Goal: Entertainment & Leisure: Consume media (video, audio)

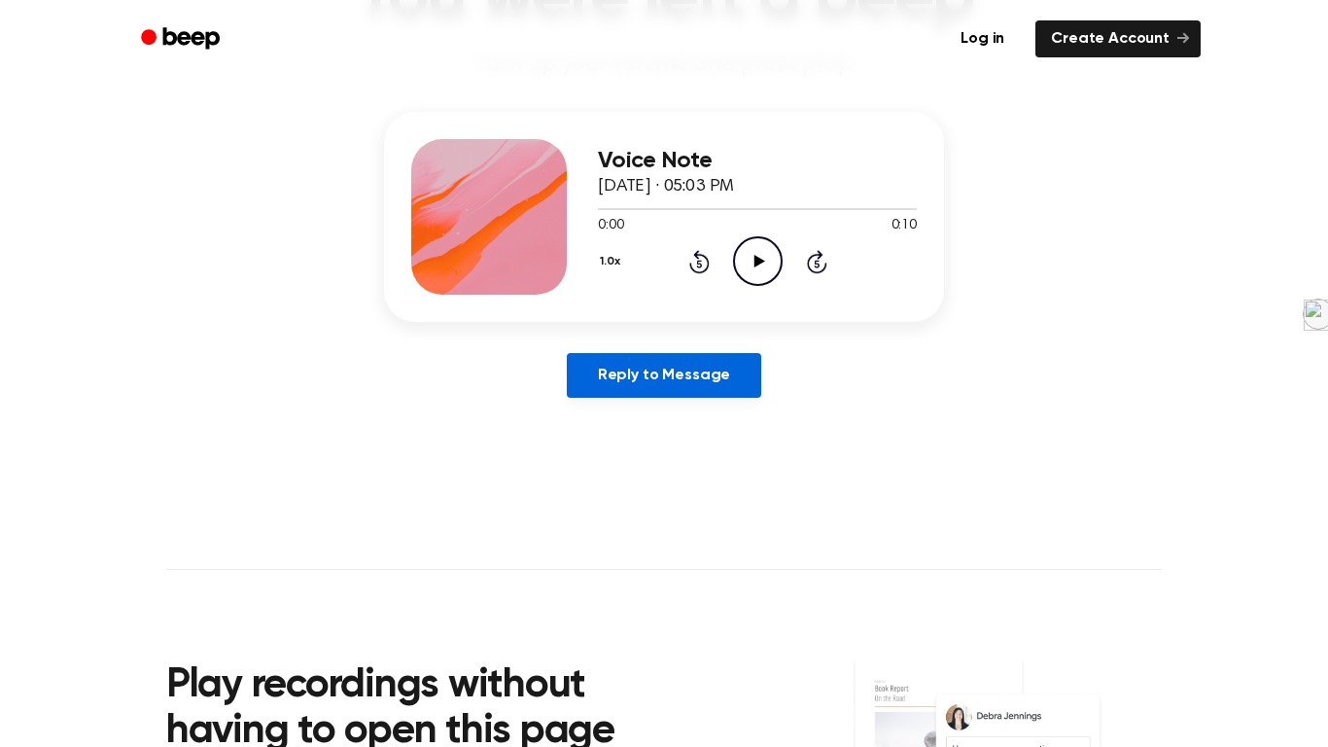
scroll to position [190, 0]
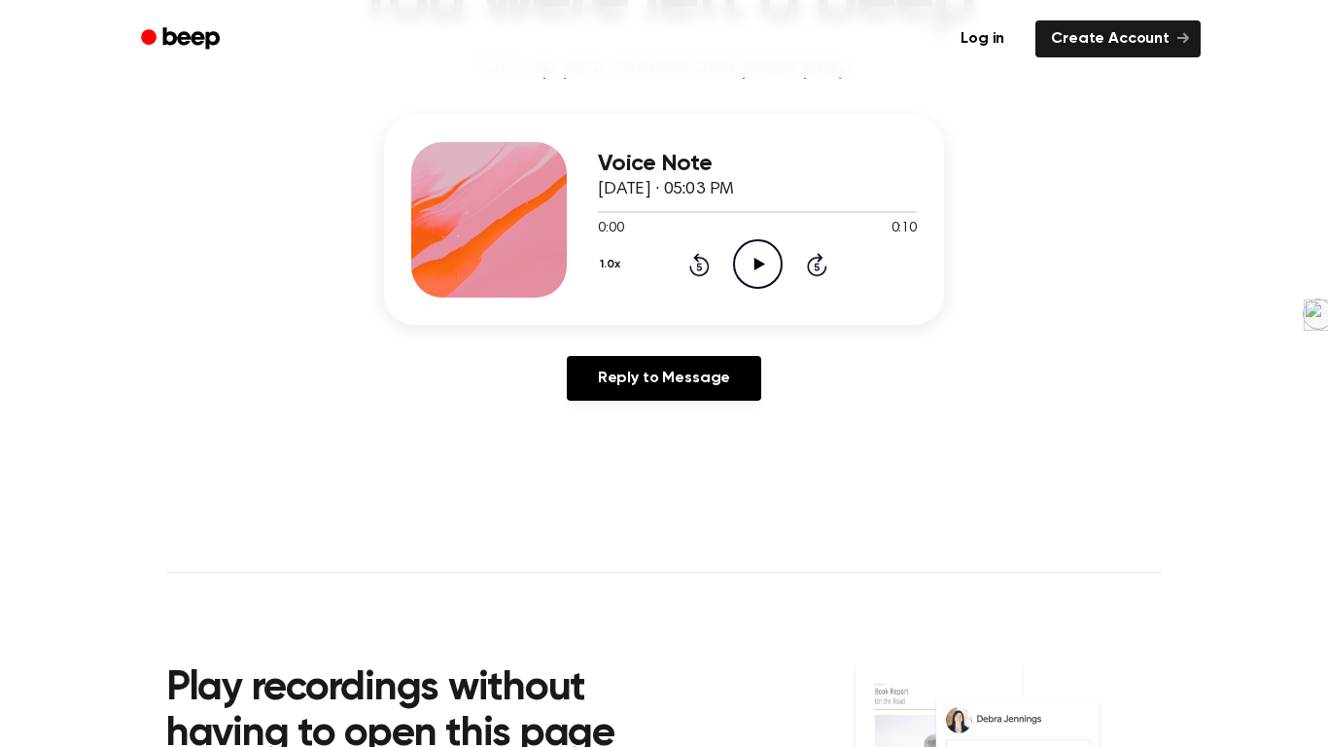
click at [759, 277] on icon "Play Audio" at bounding box center [758, 264] width 50 height 50
click at [760, 287] on circle at bounding box center [758, 264] width 48 height 48
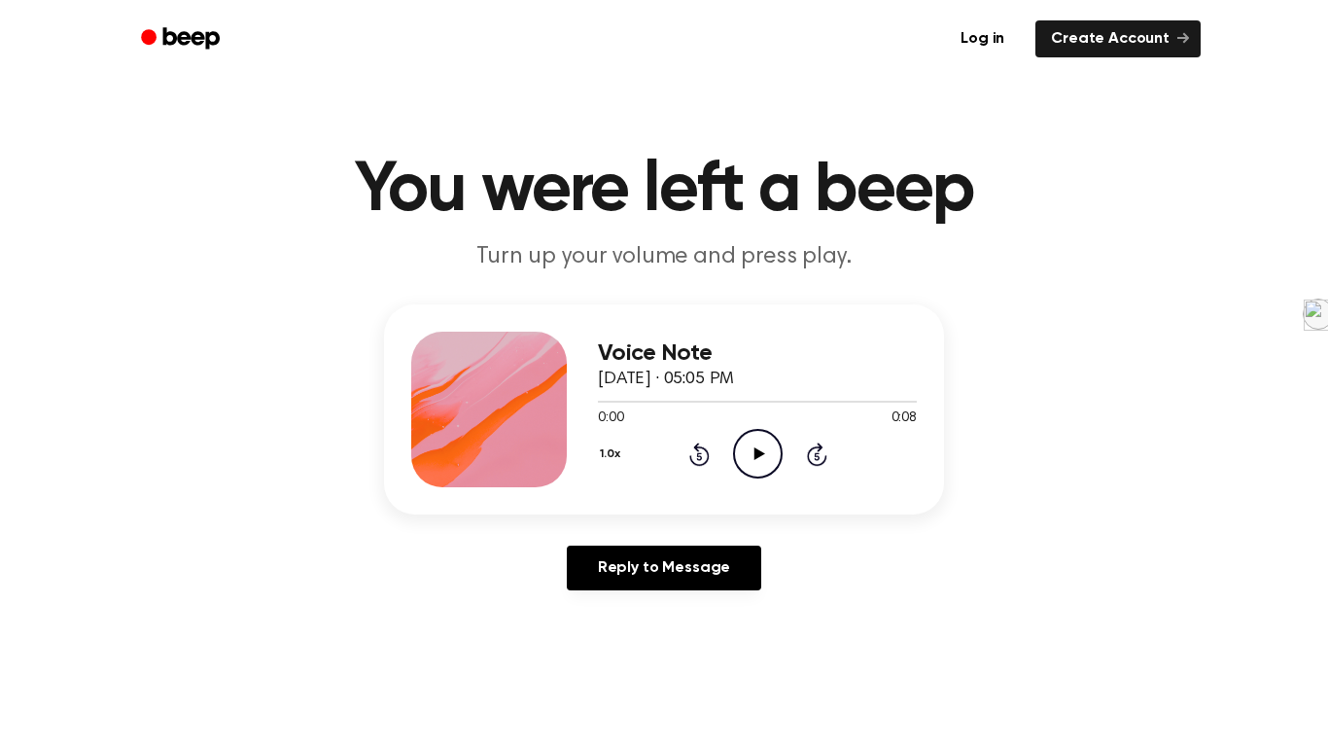
click at [746, 459] on icon "Play Audio" at bounding box center [758, 454] width 50 height 50
click at [746, 459] on icon "Pause Audio" at bounding box center [758, 454] width 50 height 50
click at [746, 459] on icon "Play Audio" at bounding box center [758, 454] width 50 height 50
click at [758, 434] on icon "Play Audio" at bounding box center [758, 454] width 50 height 50
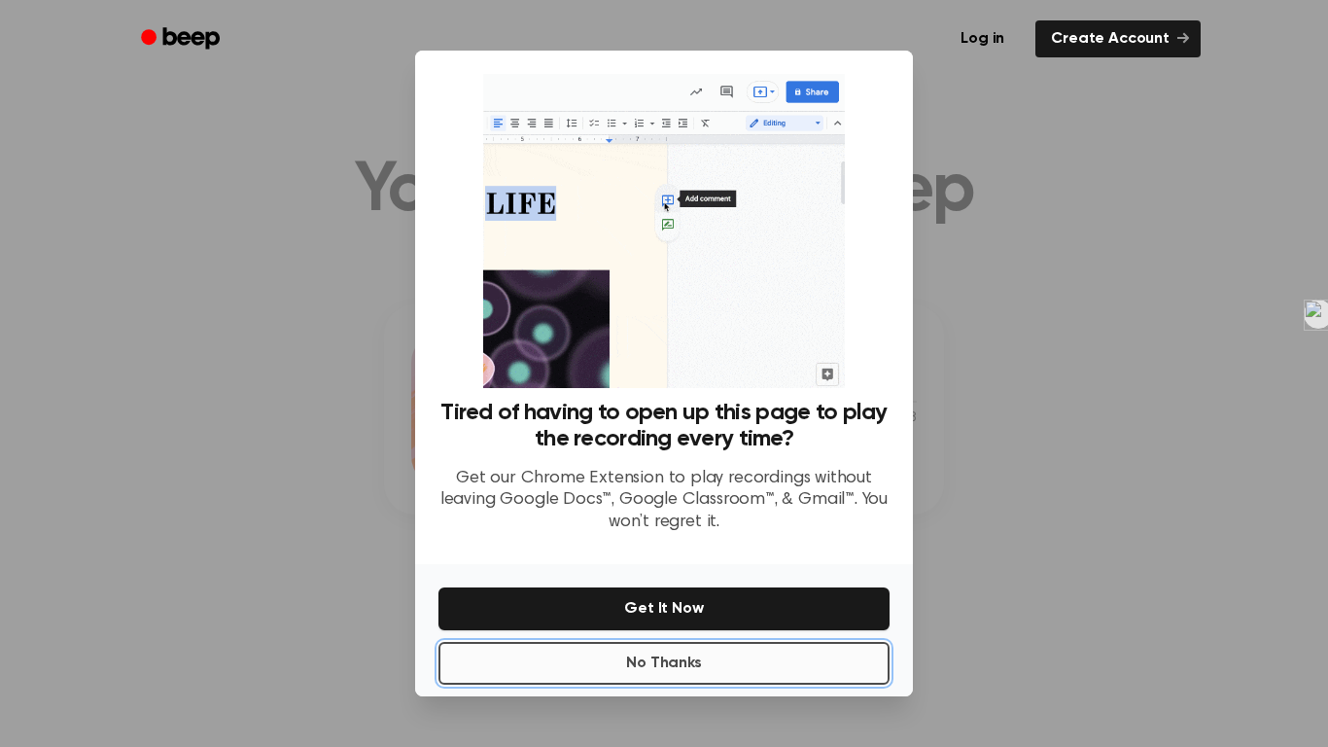
click at [674, 649] on button "No Thanks" at bounding box center [663, 663] width 451 height 43
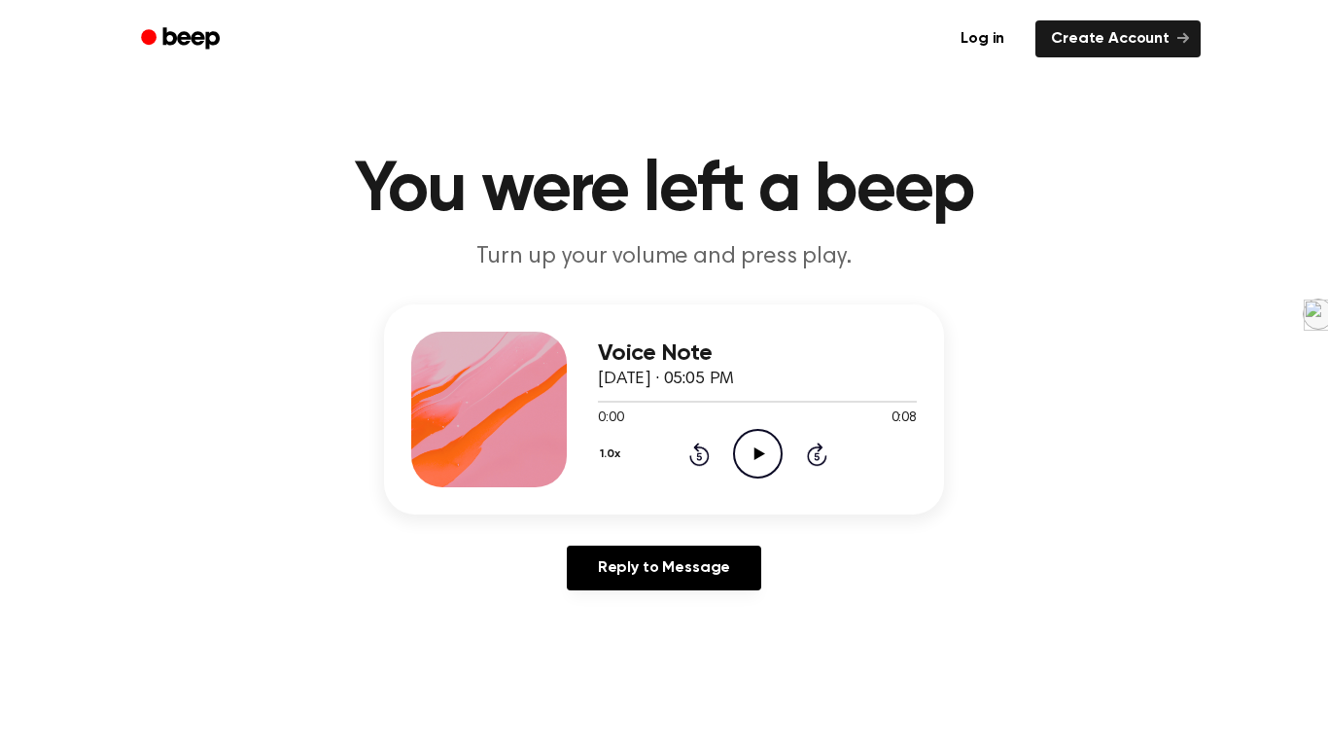
click at [748, 452] on icon "Play Audio" at bounding box center [758, 454] width 50 height 50
click at [778, 472] on icon "Play Audio" at bounding box center [758, 454] width 50 height 50
click at [748, 436] on icon "Play Audio" at bounding box center [758, 454] width 50 height 50
click at [767, 478] on icon "Play Audio" at bounding box center [758, 454] width 50 height 50
click at [990, 541] on div "Voice Note September 15, 2024 · 05:10 PM 0:10 0:10 Your browser does not suppor…" at bounding box center [663, 454] width 1281 height 301
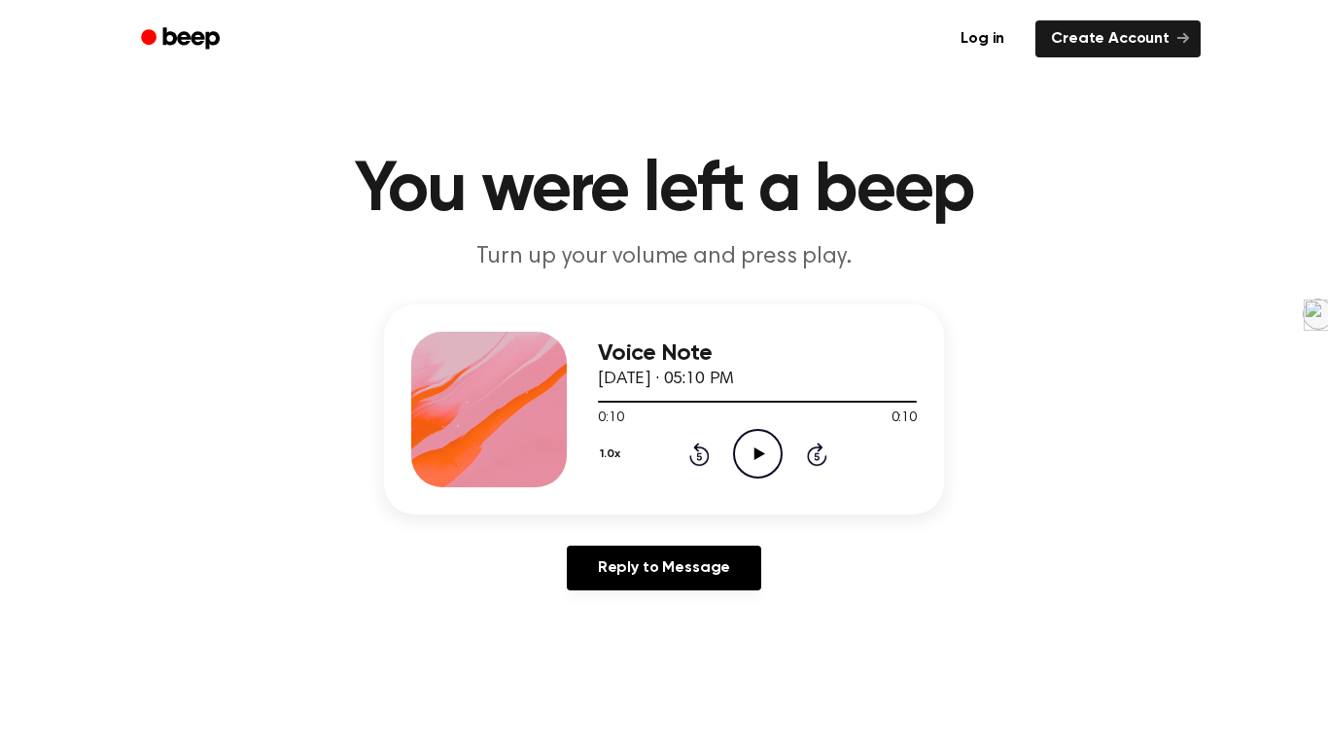
click at [990, 541] on div "Voice Note September 15, 2024 · 05:10 PM 0:10 0:10 Your browser does not suppor…" at bounding box center [663, 454] width 1281 height 301
click at [757, 457] on icon at bounding box center [758, 453] width 11 height 13
click at [960, 622] on main "You were left a beep Turn up your volume and press play. Voice Note September 1…" at bounding box center [664, 599] width 1328 height 1199
click at [770, 472] on icon "Play Audio" at bounding box center [758, 454] width 50 height 50
click at [698, 454] on icon at bounding box center [698, 456] width 5 height 8
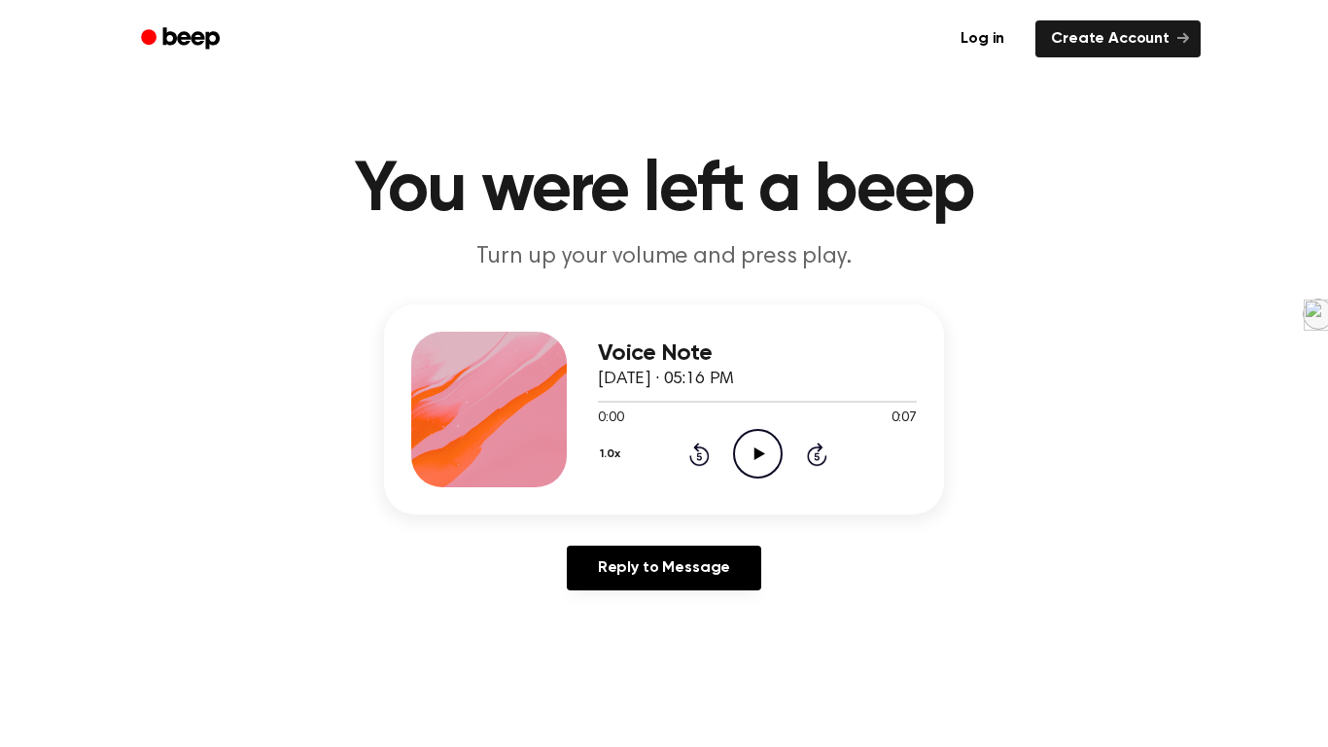
click at [746, 458] on icon "Play Audio" at bounding box center [758, 454] width 50 height 50
click at [747, 458] on icon "Play Audio" at bounding box center [758, 454] width 50 height 50
click at [744, 450] on icon "Play Audio" at bounding box center [758, 454] width 50 height 50
click at [759, 465] on icon "Play Audio" at bounding box center [758, 454] width 50 height 50
click at [748, 462] on icon "Play Audio" at bounding box center [758, 454] width 50 height 50
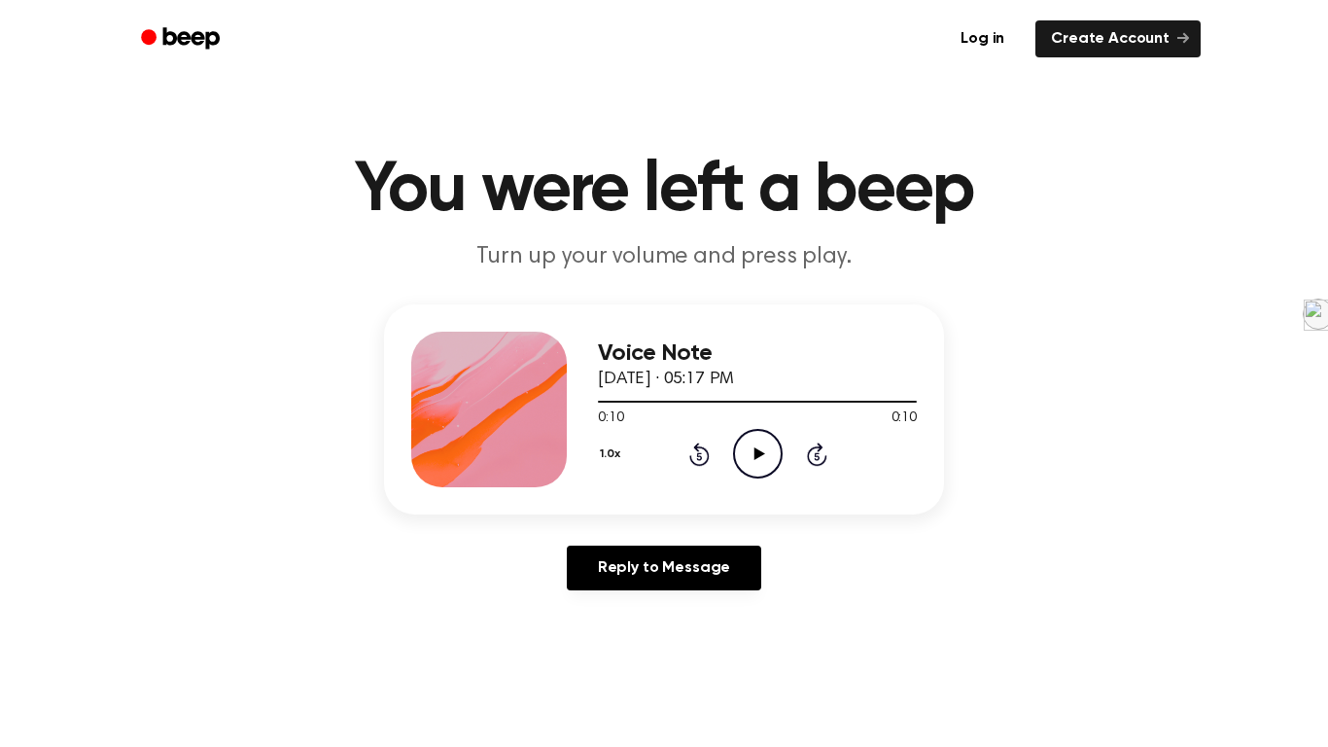
click at [754, 455] on icon at bounding box center [758, 453] width 11 height 13
click at [755, 455] on icon at bounding box center [758, 453] width 11 height 13
click at [767, 450] on icon "Play Audio" at bounding box center [758, 454] width 50 height 50
click at [734, 447] on circle at bounding box center [758, 454] width 48 height 48
click at [742, 447] on icon "Play Audio" at bounding box center [758, 454] width 50 height 50
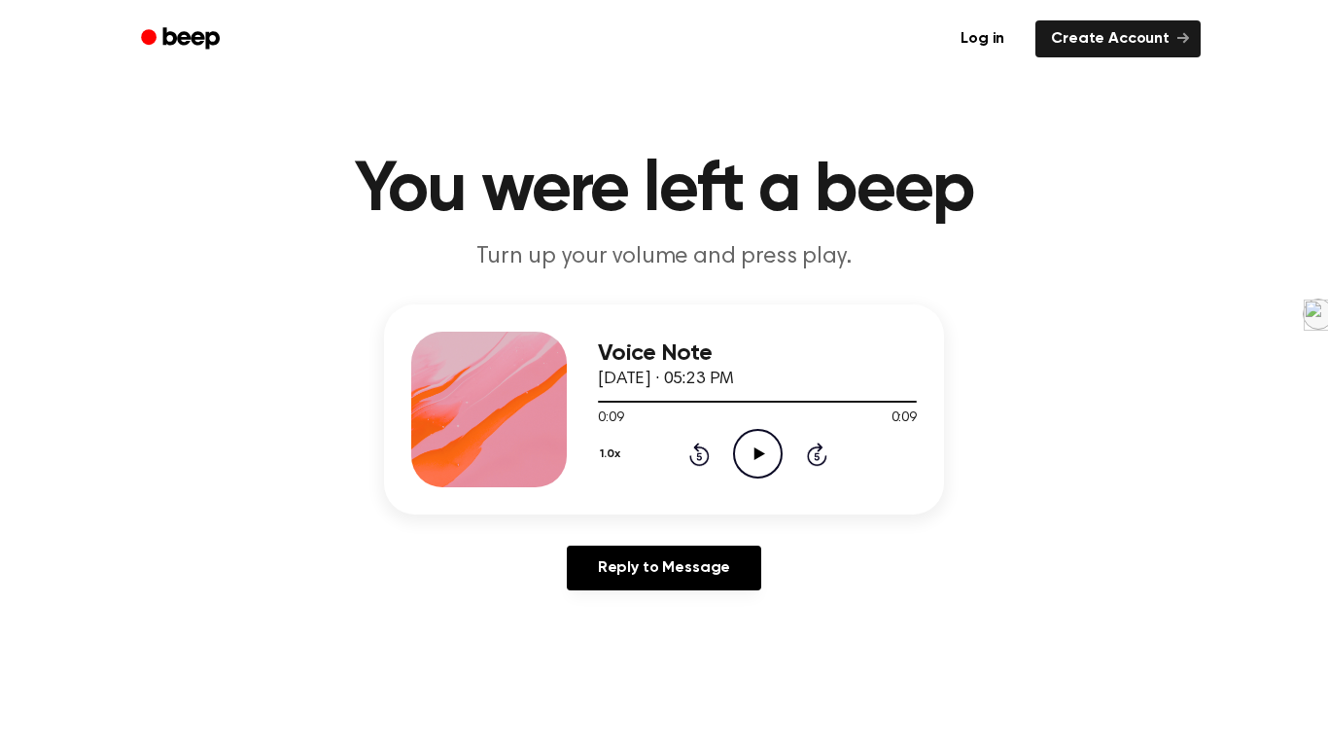
click at [758, 446] on icon "Play Audio" at bounding box center [758, 454] width 50 height 50
click at [746, 447] on icon "Play Audio" at bounding box center [758, 454] width 50 height 50
click at [764, 443] on icon "Play Audio" at bounding box center [758, 454] width 50 height 50
click at [760, 456] on icon at bounding box center [758, 453] width 11 height 13
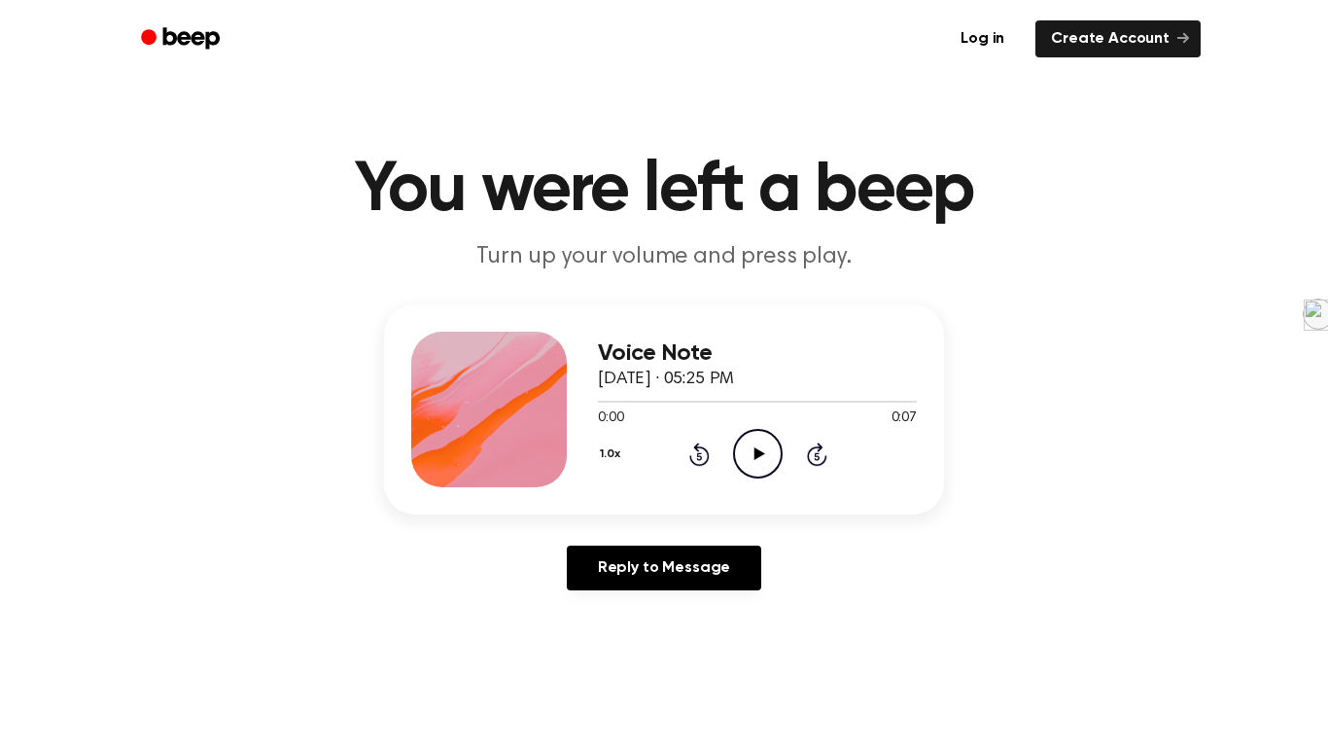
click at [734, 437] on icon "Play Audio" at bounding box center [758, 454] width 50 height 50
click at [743, 460] on icon "Play Audio" at bounding box center [758, 454] width 50 height 50
click at [749, 454] on icon "Play Audio" at bounding box center [758, 454] width 50 height 50
click at [736, 469] on icon "Play Audio" at bounding box center [758, 454] width 50 height 50
click at [767, 470] on icon "Play Audio" at bounding box center [758, 454] width 50 height 50
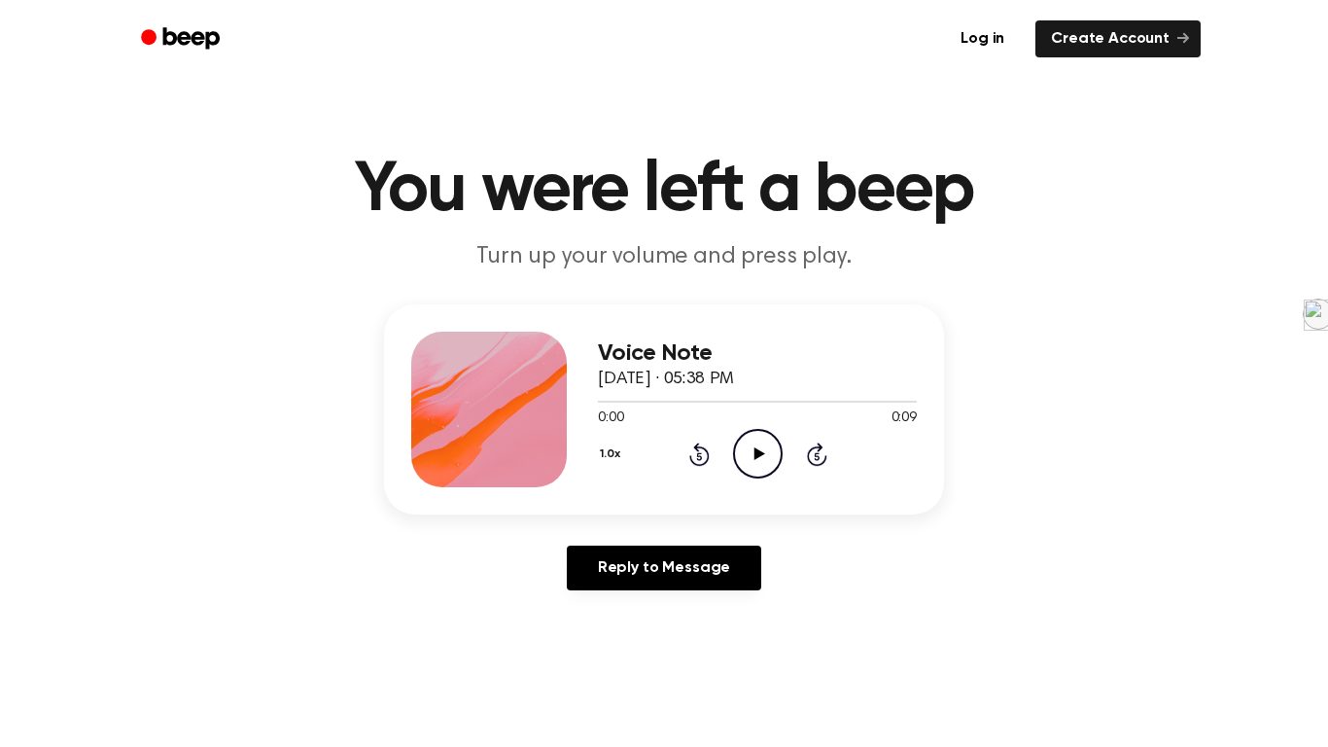
click at [762, 452] on icon "Play Audio" at bounding box center [758, 454] width 50 height 50
click at [758, 460] on icon "Play Audio" at bounding box center [758, 454] width 50 height 50
click at [767, 474] on circle at bounding box center [758, 454] width 48 height 48
click at [744, 472] on icon "Play Audio" at bounding box center [758, 454] width 50 height 50
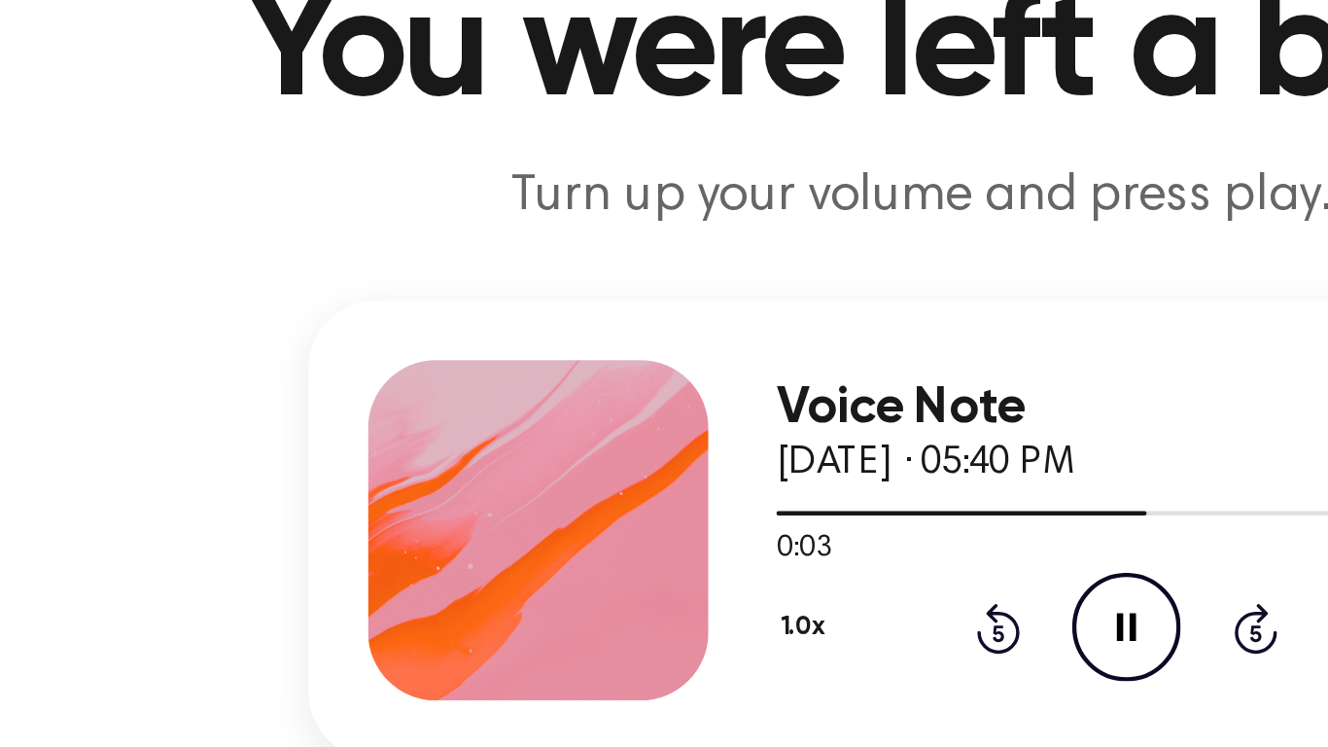
click at [448, 307] on div "Voice Note [DATE] · 05:40 PM 0:03 0:07 Your browser does not support the [objec…" at bounding box center [664, 409] width 560 height 210
